Goal: Navigation & Orientation: Find specific page/section

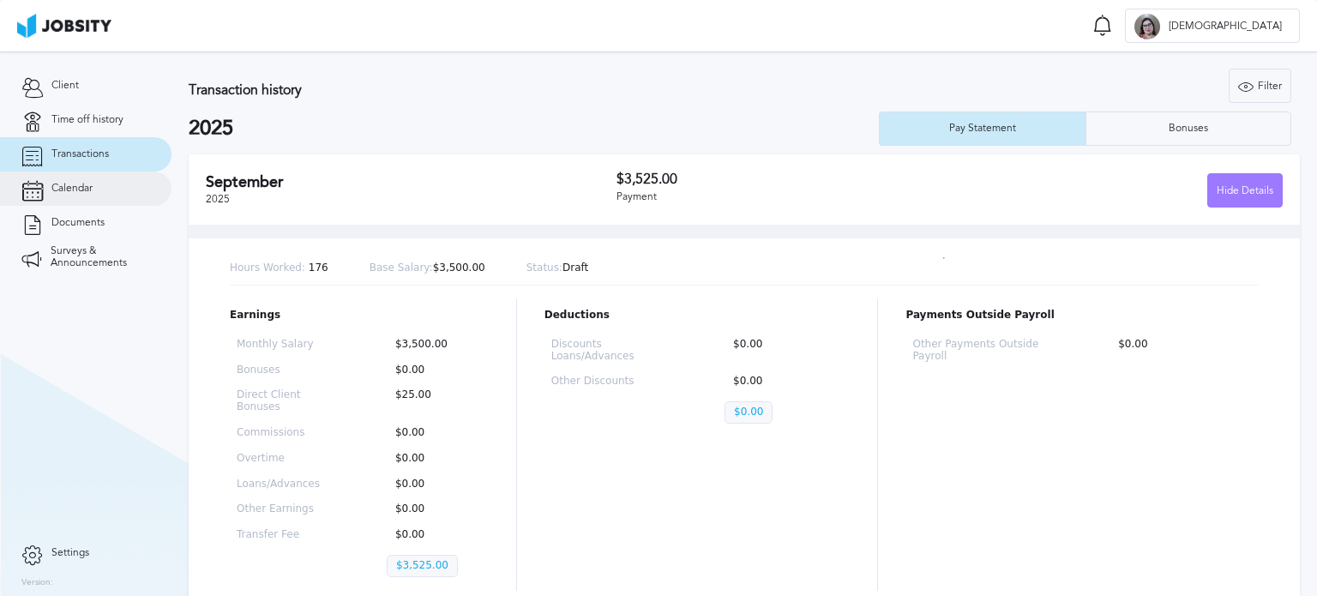
click at [79, 177] on link "Calendar" at bounding box center [85, 188] width 171 height 34
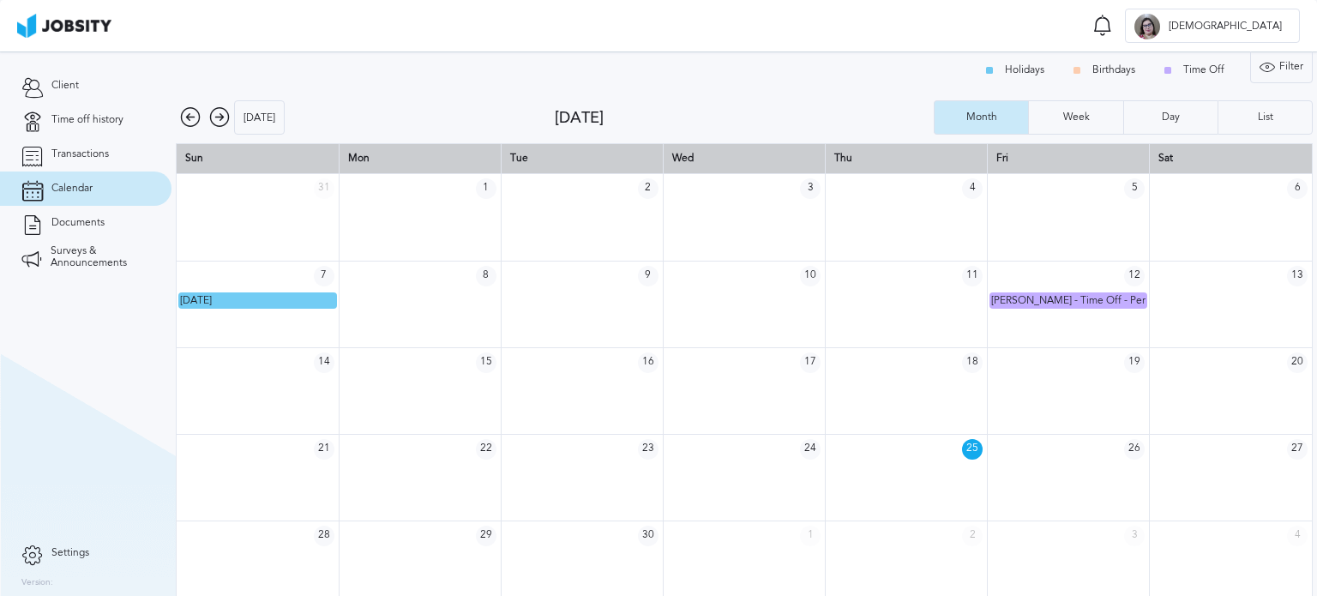
scroll to position [22, 0]
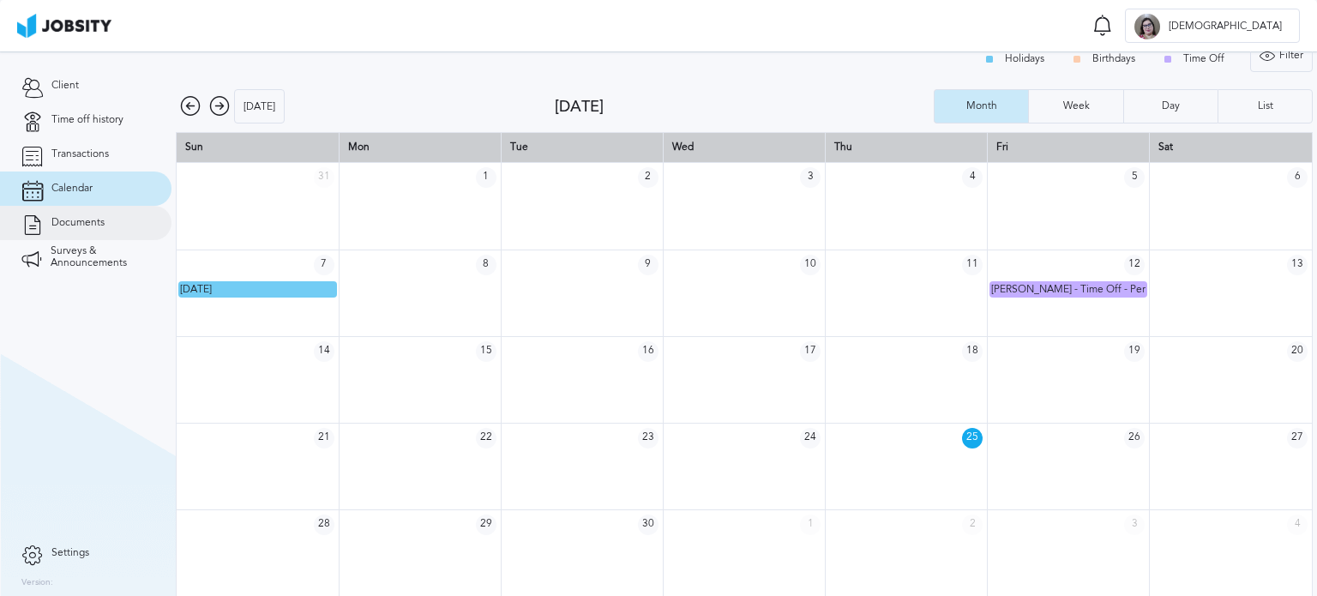
click at [88, 218] on span "Documents" at bounding box center [77, 223] width 53 height 12
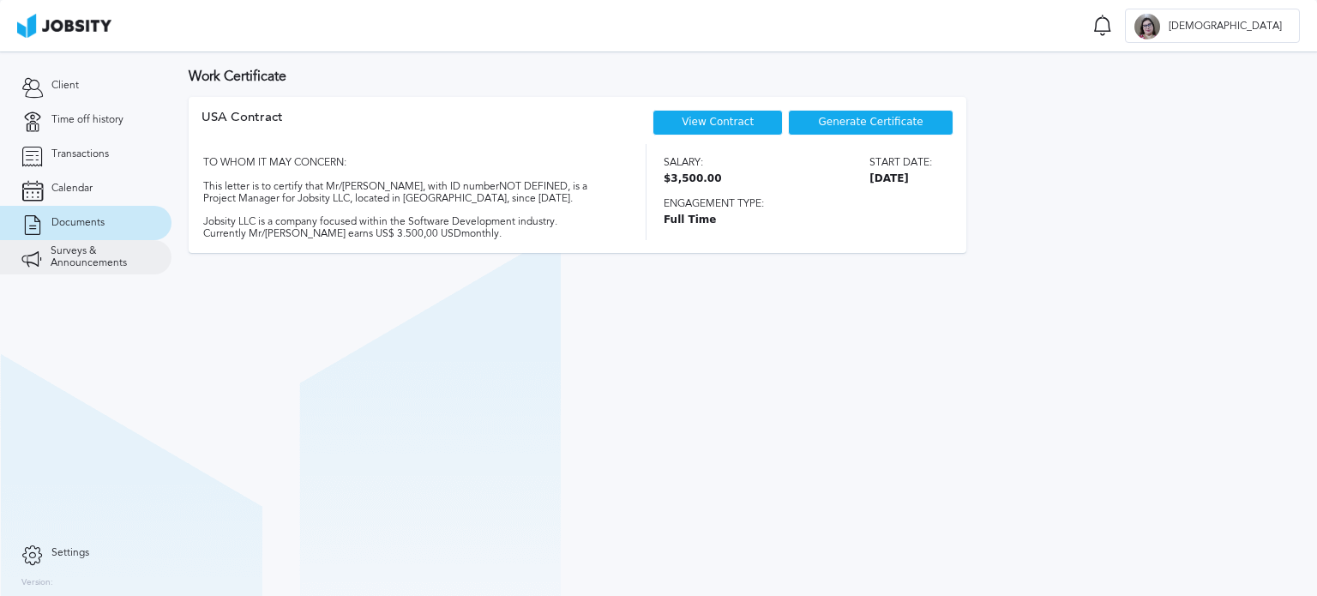
click at [87, 266] on span "Surveys & Announcements" at bounding box center [100, 257] width 99 height 24
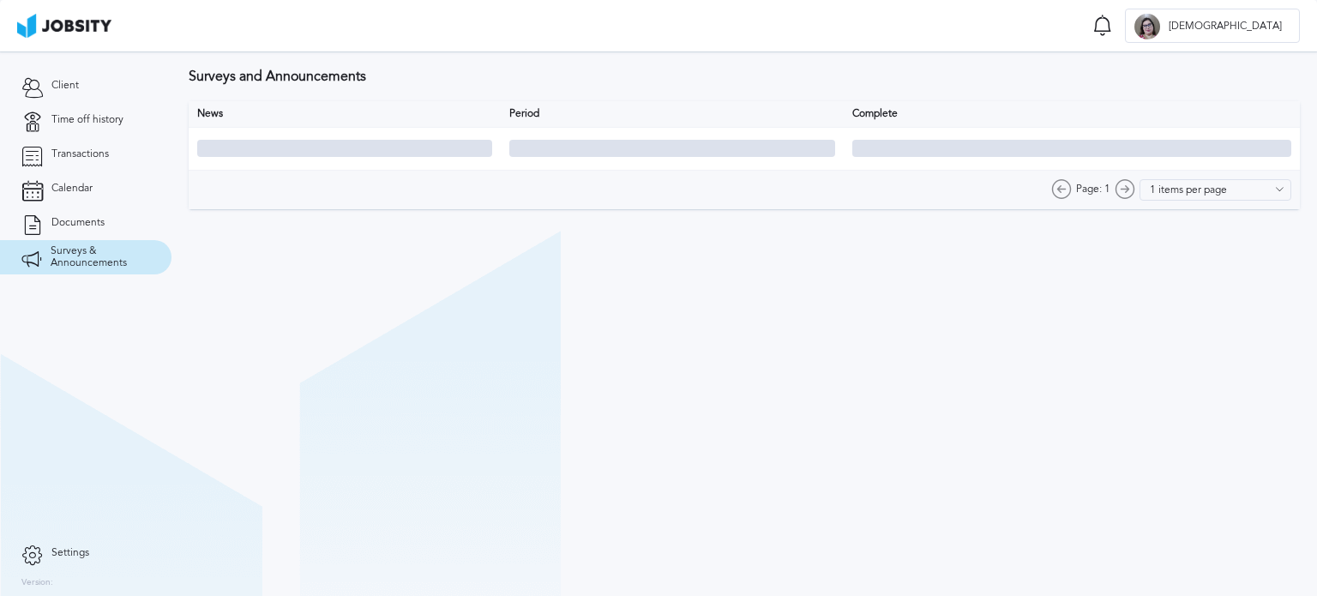
type input "10 items per page"
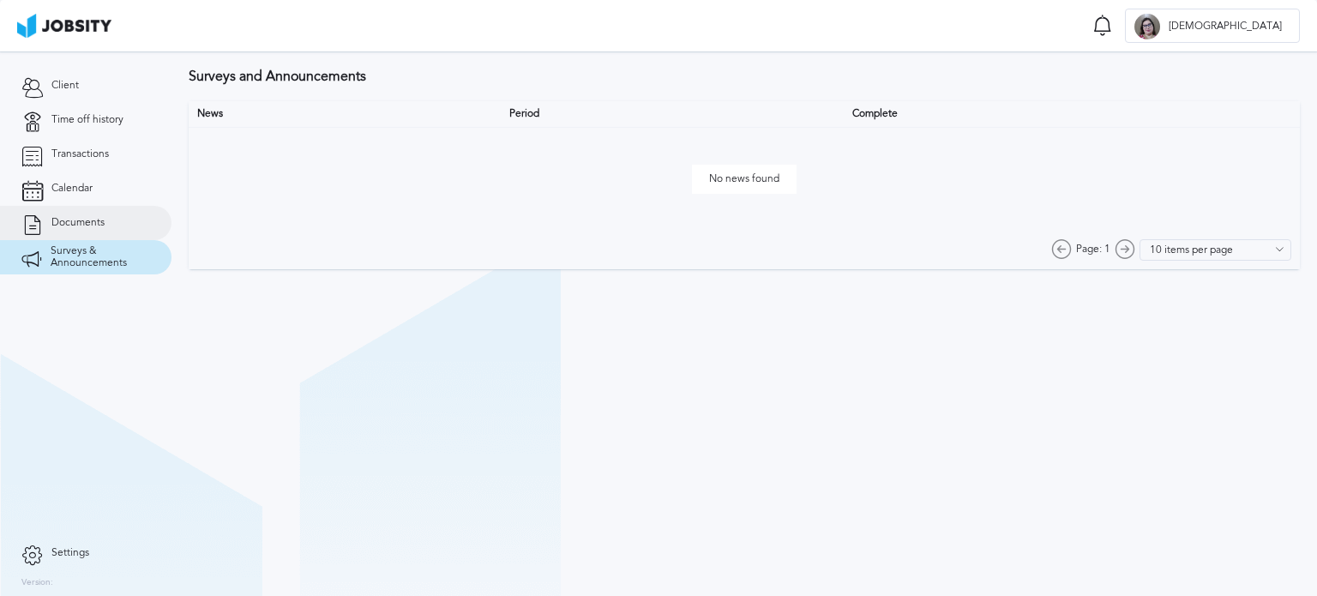
click at [82, 222] on span "Documents" at bounding box center [77, 223] width 53 height 12
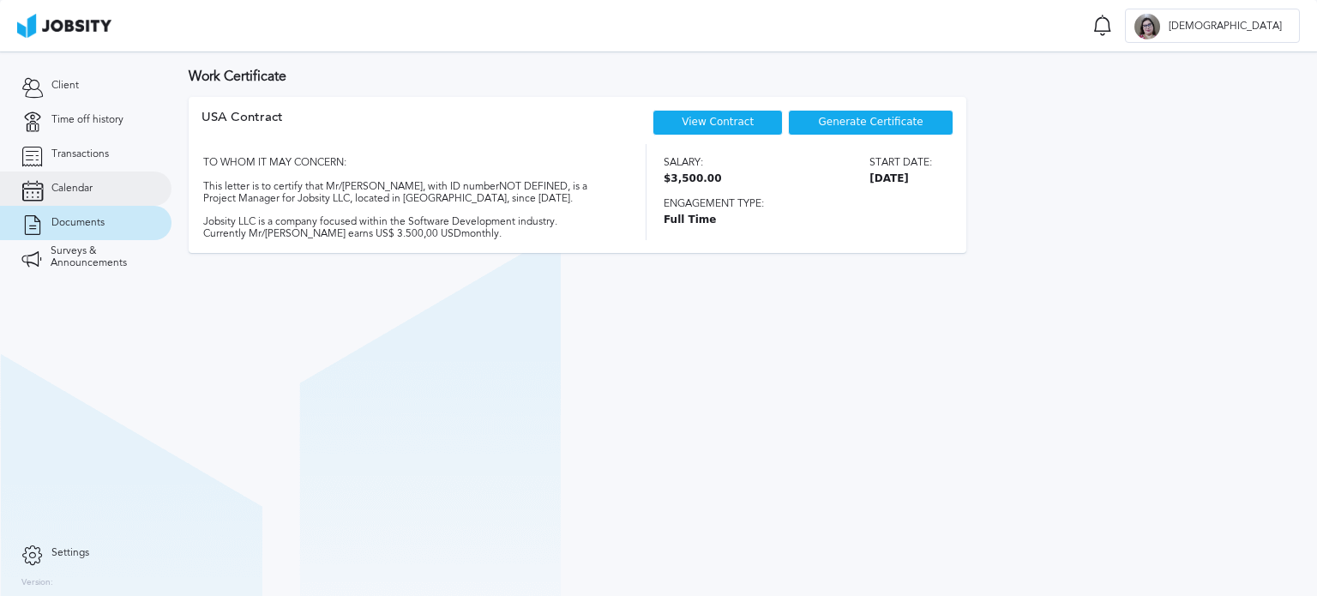
click at [82, 189] on span "Calendar" at bounding box center [71, 189] width 41 height 12
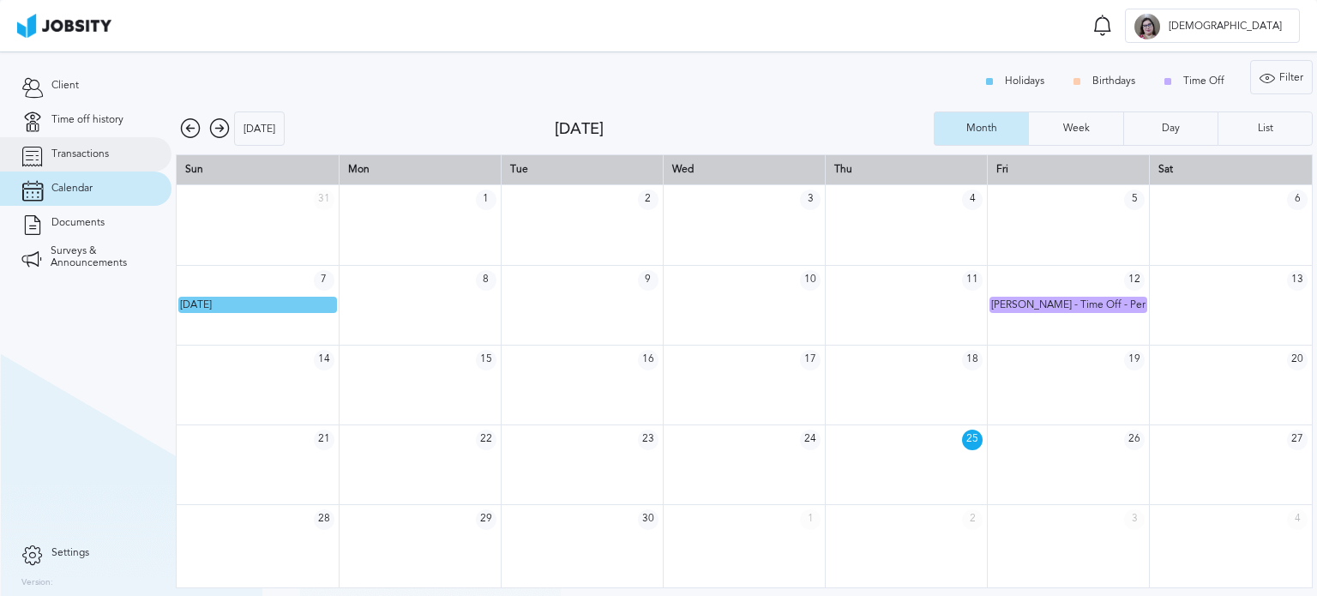
click at [88, 155] on span "Transactions" at bounding box center [79, 154] width 57 height 12
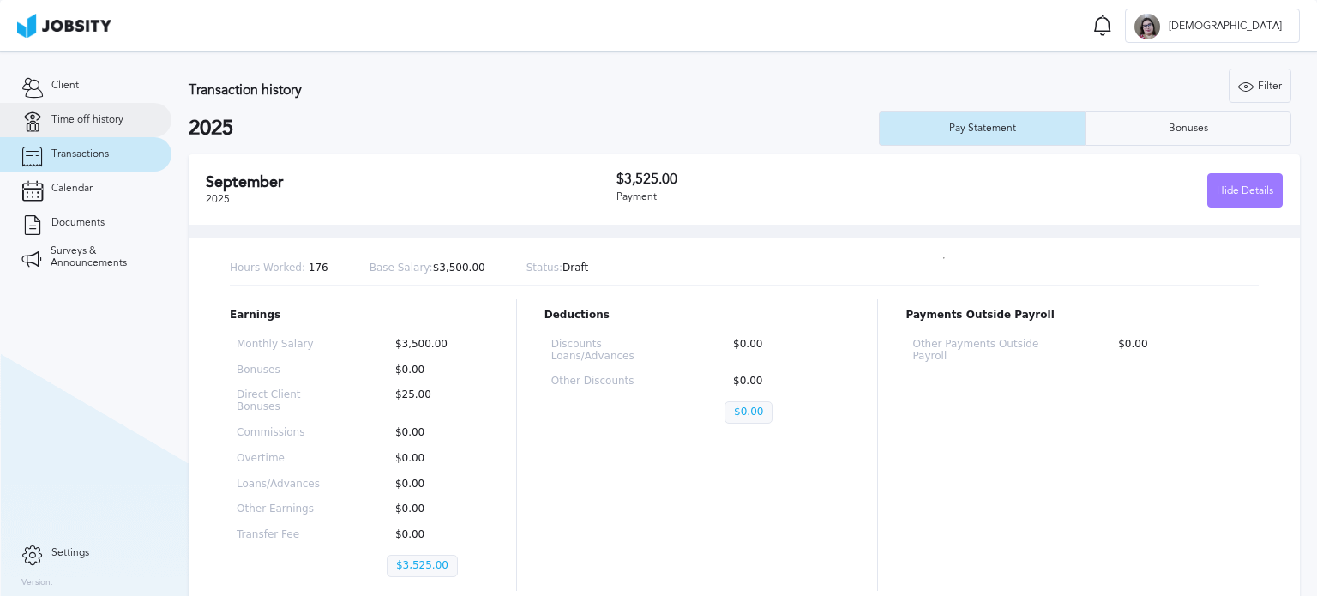
click at [88, 122] on span "Time off history" at bounding box center [87, 120] width 72 height 12
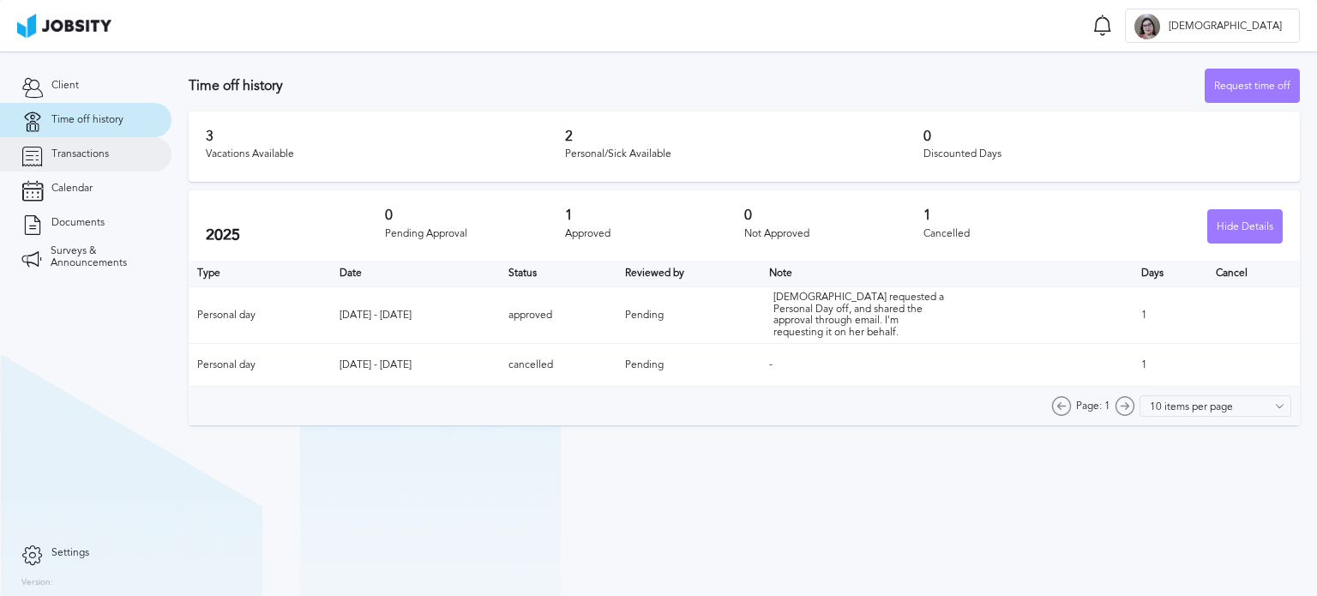
click at [90, 164] on link "Transactions" at bounding box center [85, 154] width 171 height 34
